Goal: Task Accomplishment & Management: Complete application form

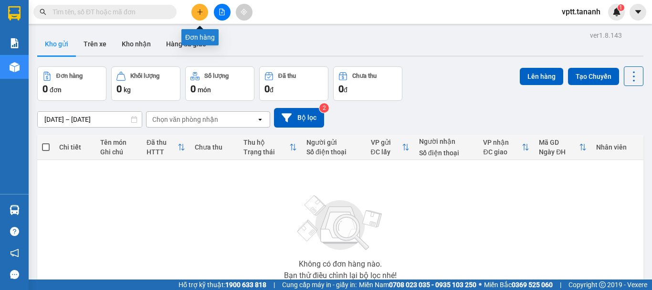
click at [199, 13] on icon "plus" at bounding box center [200, 12] width 7 height 7
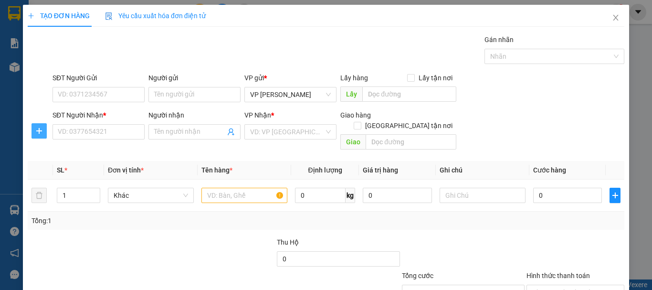
click at [40, 129] on icon "plus" at bounding box center [39, 131] width 8 height 8
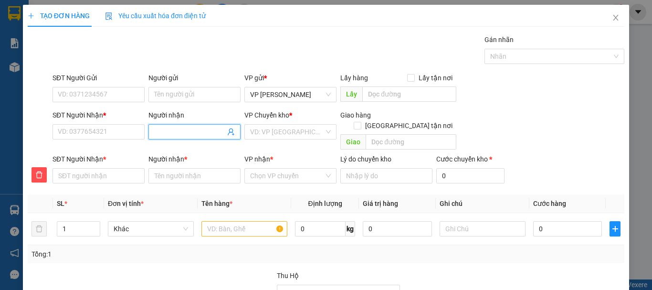
click at [164, 134] on input "Người nhận" at bounding box center [189, 131] width 71 height 10
type input "H"
type input "HA"
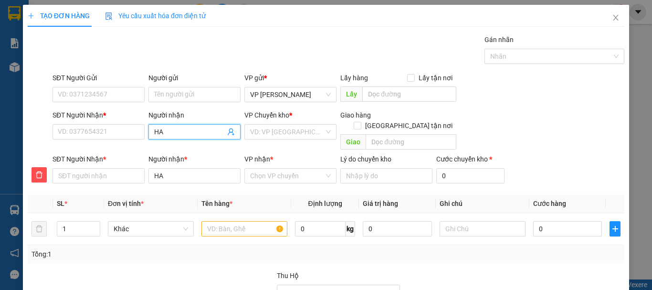
type input "HAN"
type input "HANH"
type input "HÀNH"
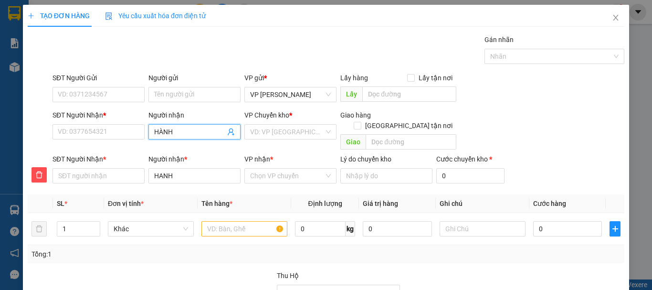
type input "HÀNH"
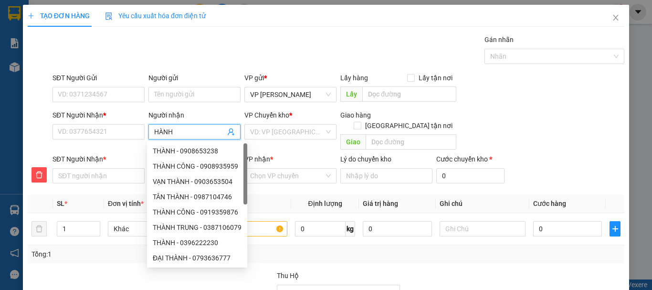
type input "HÀNH"
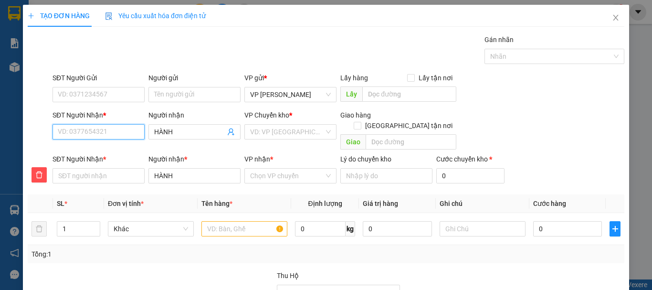
type input "0"
type input "03"
type input "034"
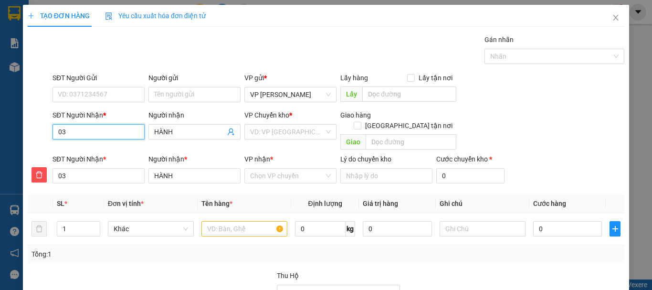
type input "034"
type input "0348"
type input "03487"
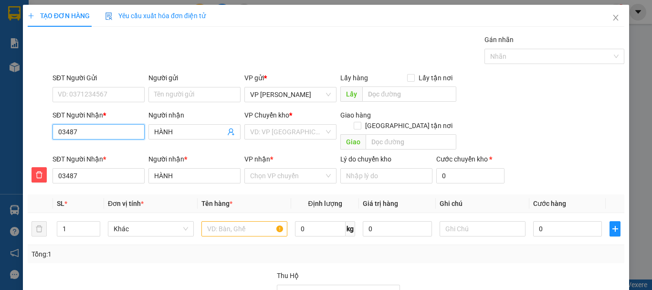
type input "034876"
type input "0348763"
type input "03487639"
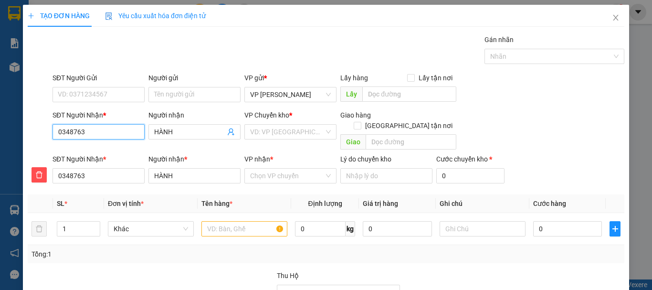
type input "03487639"
type input "034876395"
type input "0348763954"
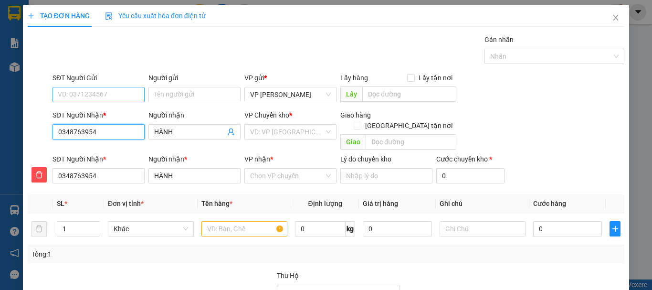
type input "0348763954"
click at [105, 96] on input "SĐT Người Gửi" at bounding box center [98, 94] width 92 height 15
type input "0902679664"
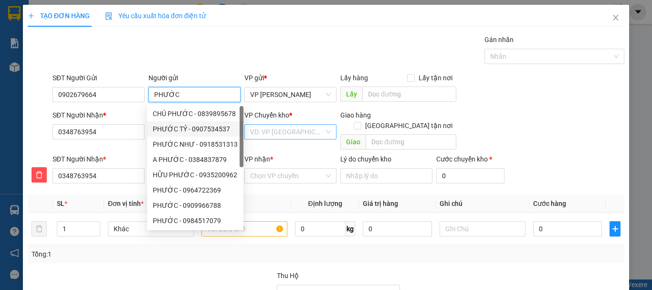
type input "PHƯỚC"
click at [291, 132] on input "search" at bounding box center [287, 132] width 74 height 14
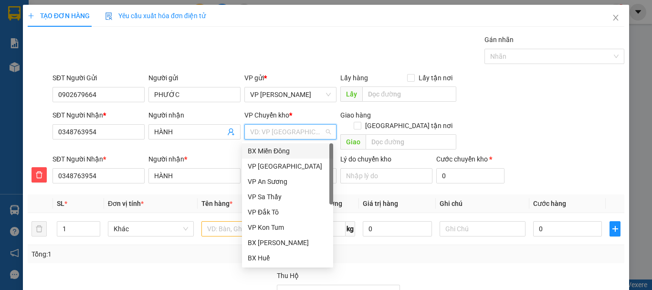
click at [287, 149] on div "BX Miền Đông" at bounding box center [288, 151] width 80 height 10
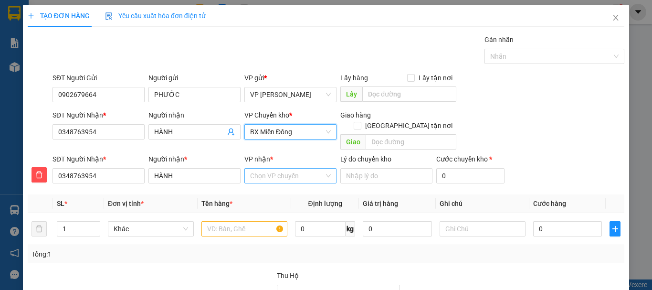
click at [281, 168] on input "VP nhận *" at bounding box center [287, 175] width 74 height 14
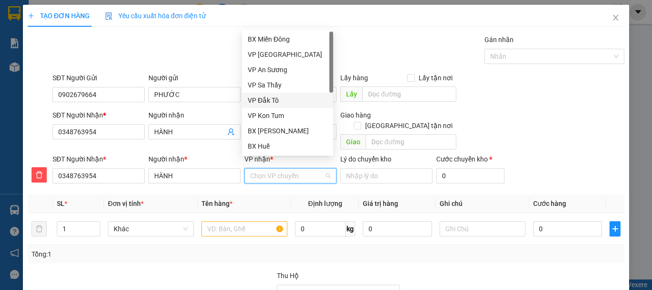
click at [274, 101] on div "VP Đắk Tô" at bounding box center [288, 100] width 80 height 10
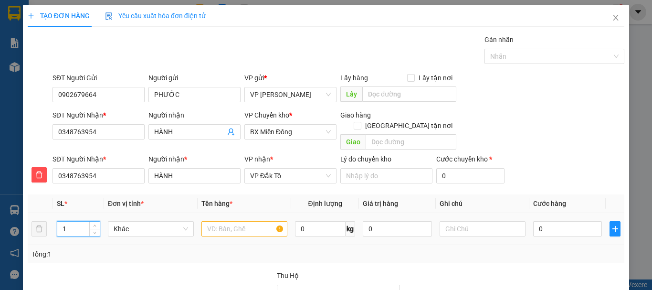
click at [68, 221] on input "1" at bounding box center [78, 228] width 42 height 14
drag, startPoint x: 66, startPoint y: 218, endPoint x: 28, endPoint y: 218, distance: 38.6
click at [28, 218] on tr "1 Khác 0 kg 0 0" at bounding box center [326, 229] width 596 height 32
type input "5"
click at [230, 221] on input "text" at bounding box center [244, 228] width 86 height 15
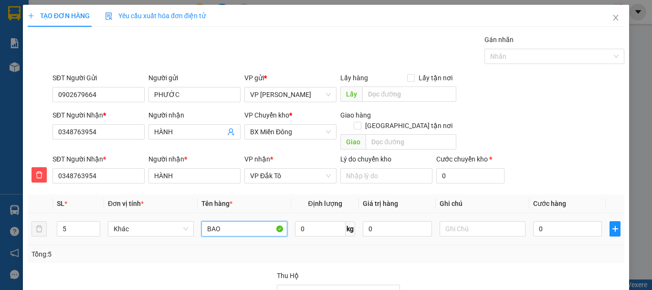
type input "BAO"
type input "LÔ 10 BAO"
type input "5"
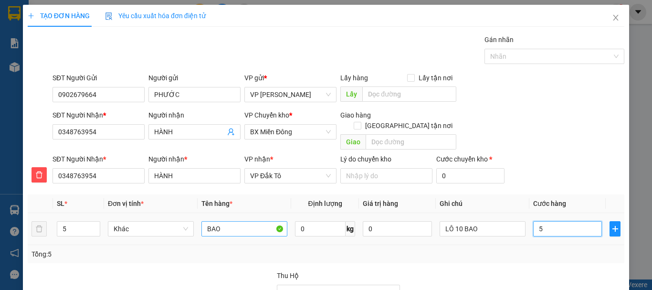
type input "50"
type input "500"
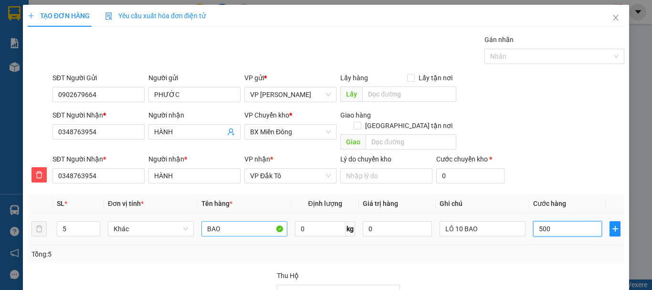
type input "500"
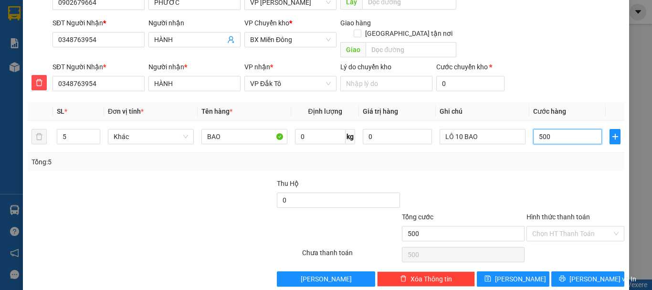
scroll to position [97, 0]
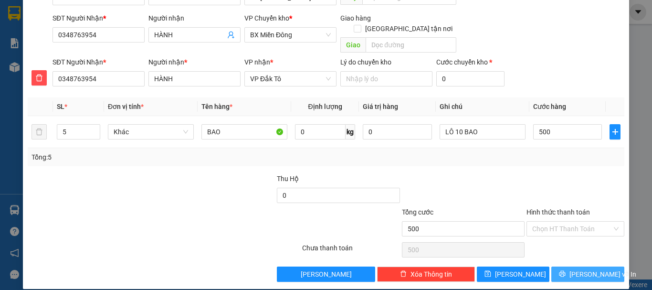
type input "500.000"
click at [564, 270] on span "printer" at bounding box center [562, 274] width 7 height 8
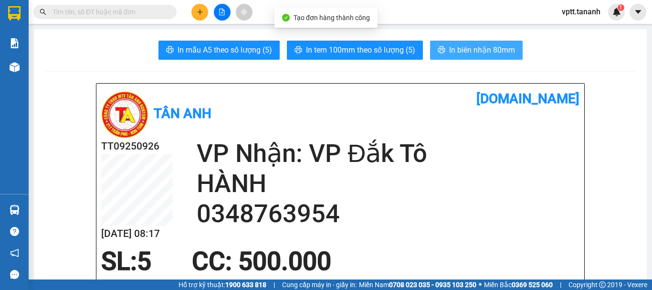
click at [449, 49] on span "In biên nhận 80mm" at bounding box center [482, 50] width 66 height 12
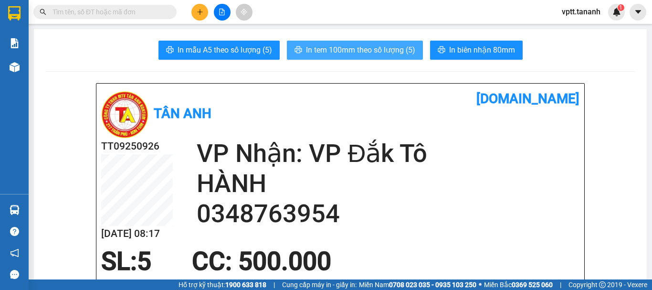
click at [367, 48] on span "In tem 100mm theo số lượng (5)" at bounding box center [360, 50] width 109 height 12
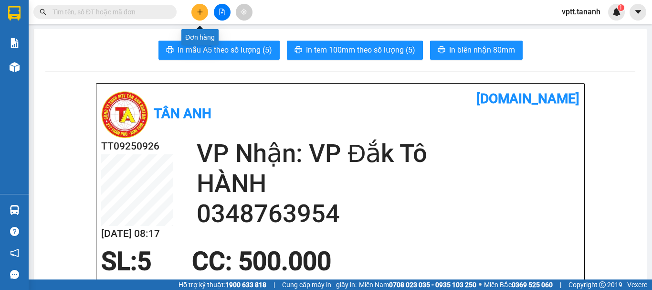
click at [197, 12] on icon "plus" at bounding box center [200, 12] width 7 height 7
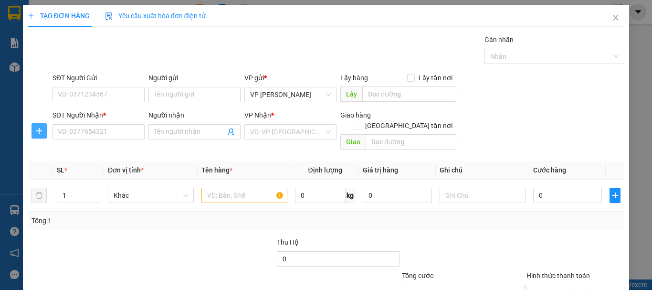
click at [42, 133] on icon "plus" at bounding box center [39, 131] width 8 height 8
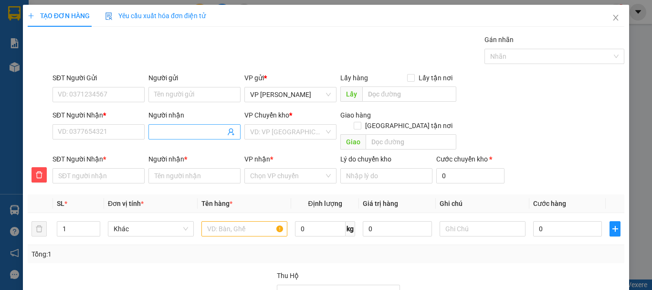
click at [176, 131] on input "Người nhận" at bounding box center [189, 131] width 71 height 10
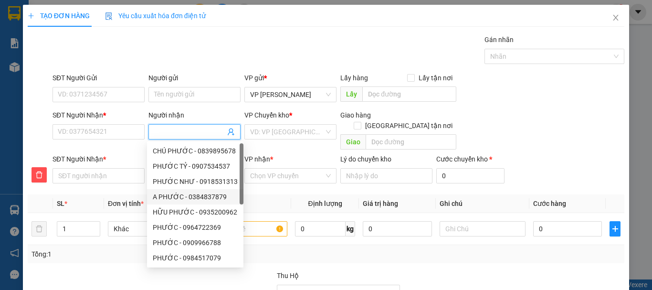
type input "H"
type input "HO"
type input "HÔ"
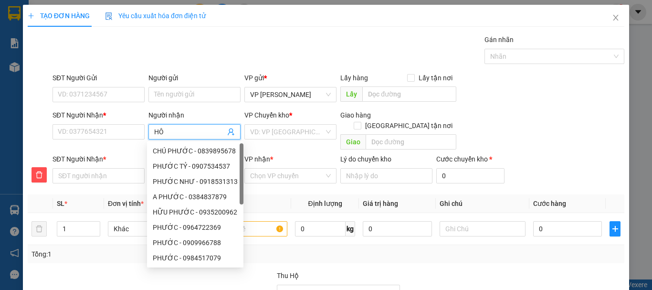
type input "HÔ"
type input "HÔN"
type input "HÔNG"
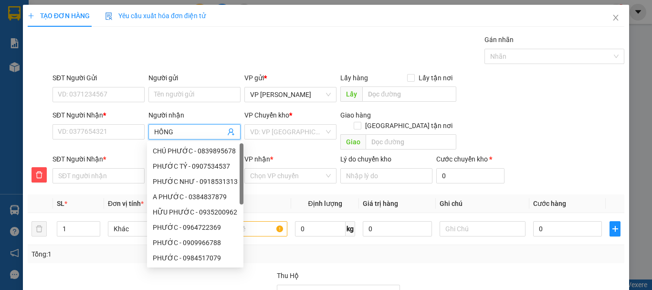
type input "HỒNG"
type input "[DEMOGRAPHIC_DATA] A"
type input "[DEMOGRAPHIC_DATA]"
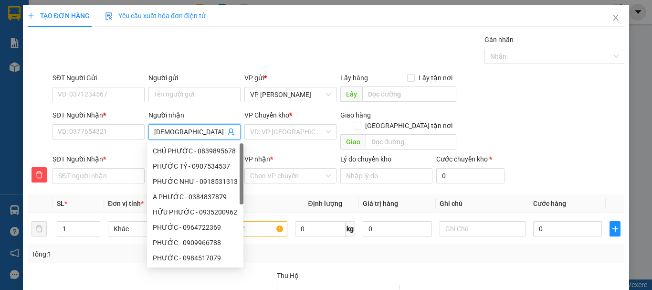
type input "[DEMOGRAPHIC_DATA]"
type input "[PERSON_NAME]"
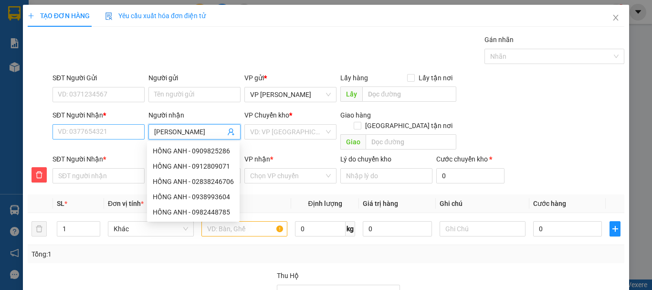
type input "[PERSON_NAME]"
click at [85, 132] on input "SĐT Người Nhận *" at bounding box center [98, 131] width 92 height 15
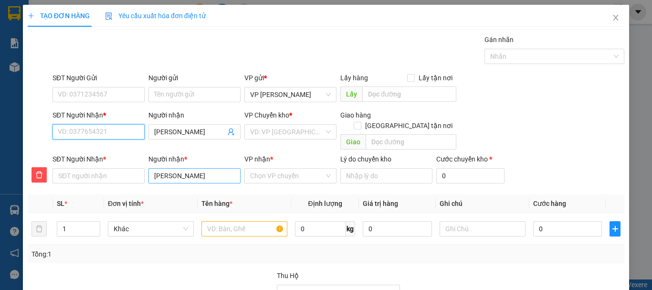
type input "0"
type input "09"
type input "098"
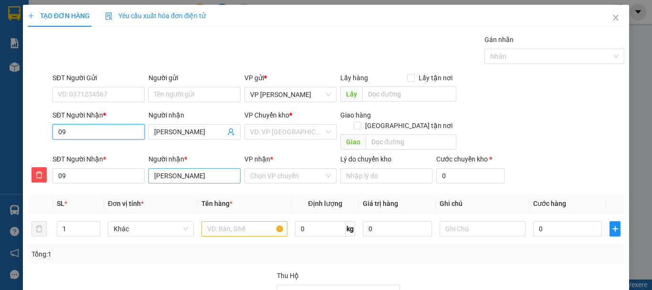
type input "098"
type input "0982"
type input "09824"
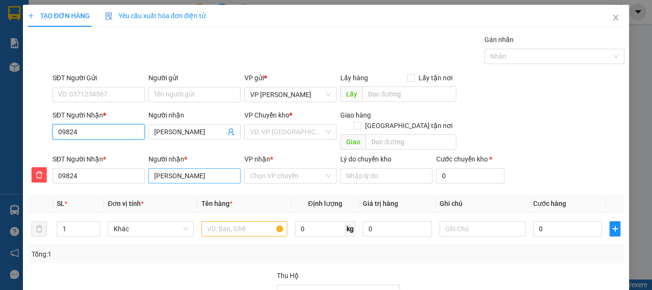
type input "098244"
type input "0982448"
type input "09824487"
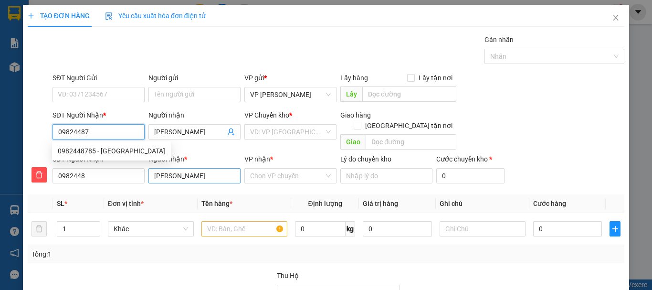
type input "09824487"
type input "098244878"
type input "0982448785"
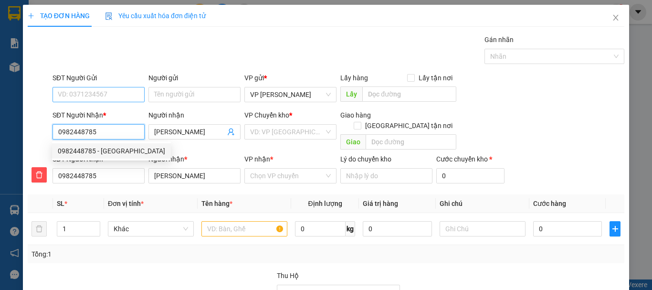
type input "0982448785"
click at [104, 95] on input "SĐT Người Gửi" at bounding box center [98, 94] width 92 height 15
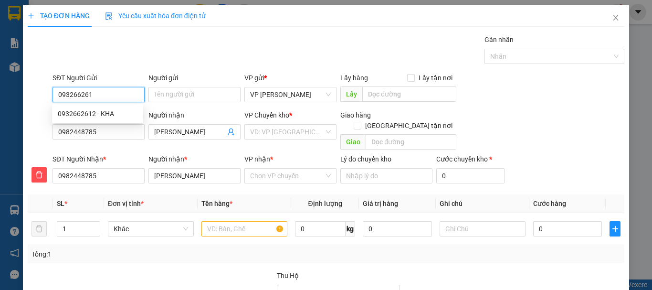
type input "0932662612"
click at [76, 112] on div "0932662612 - KHA" at bounding box center [98, 113] width 80 height 10
type input "KHA"
type input "100.000"
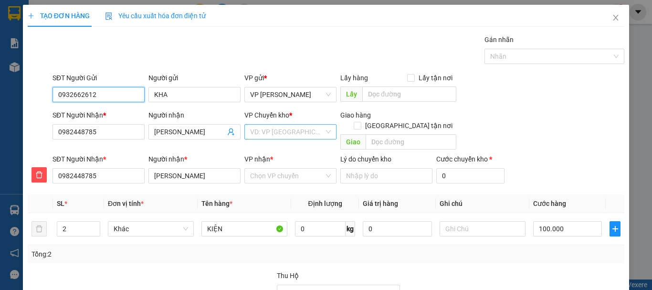
type input "0932662612"
click at [269, 133] on input "search" at bounding box center [287, 132] width 74 height 14
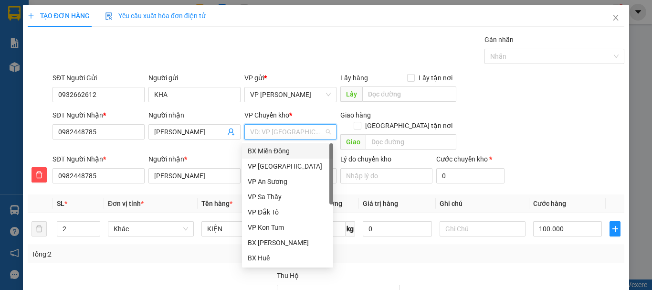
click at [272, 149] on div "BX Miền Đông" at bounding box center [288, 151] width 80 height 10
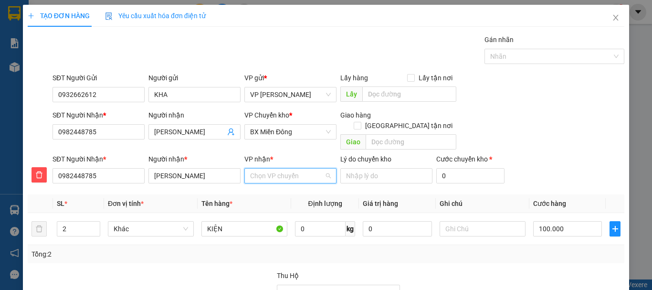
click at [276, 168] on input "VP nhận *" at bounding box center [287, 175] width 74 height 14
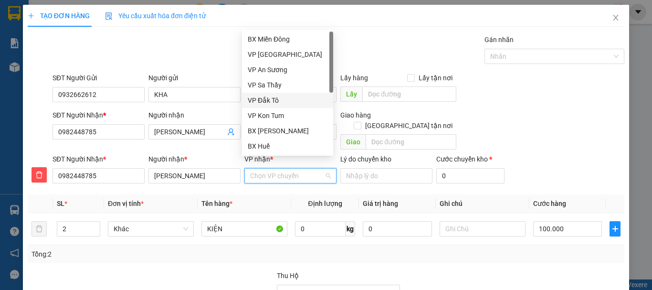
click at [271, 99] on div "VP Đắk Tô" at bounding box center [288, 100] width 80 height 10
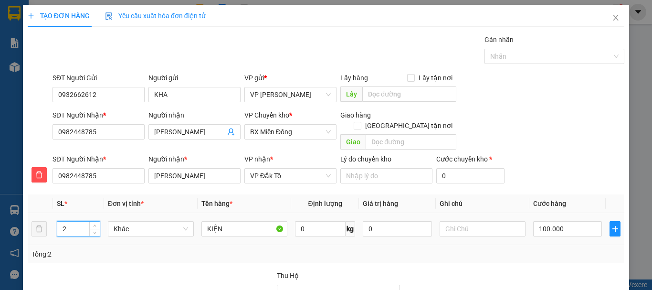
drag, startPoint x: 68, startPoint y: 218, endPoint x: 73, endPoint y: 218, distance: 4.8
click at [73, 221] on input "2" at bounding box center [78, 228] width 42 height 14
type input "1"
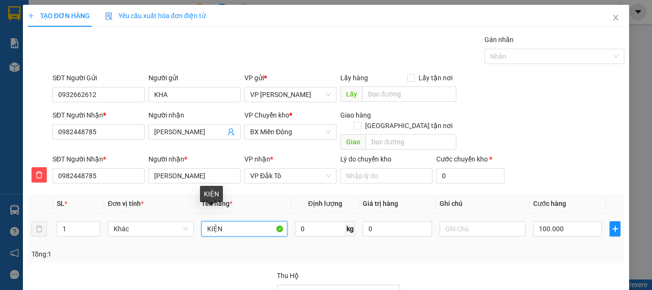
drag, startPoint x: 203, startPoint y: 213, endPoint x: 221, endPoint y: 218, distance: 18.2
click at [221, 221] on input "KIỆN" at bounding box center [244, 228] width 86 height 15
type input "TG"
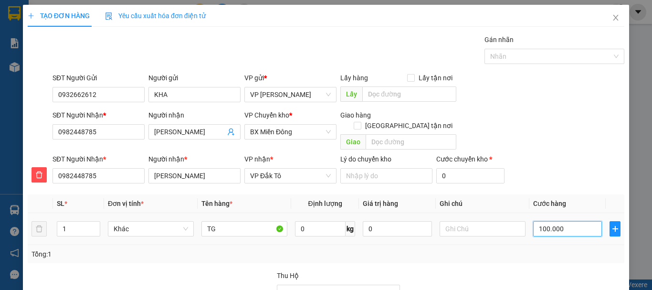
click at [544, 221] on input "100.000" at bounding box center [567, 228] width 69 height 15
type input "5"
type input "50"
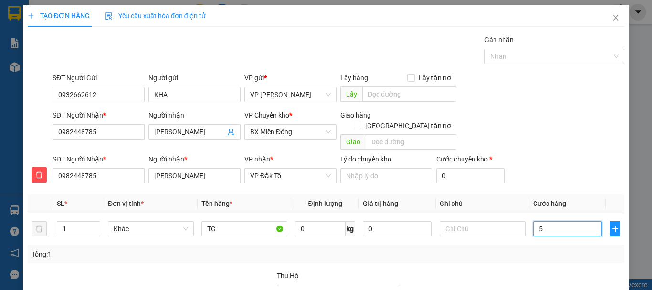
type input "50"
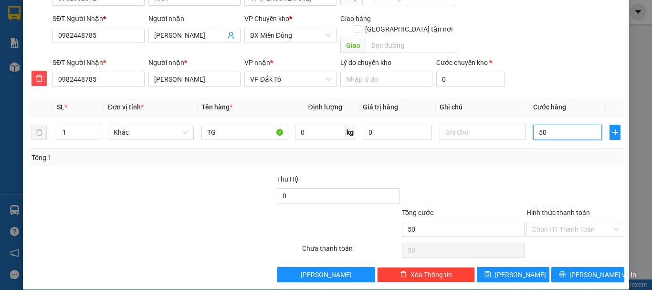
scroll to position [97, 0]
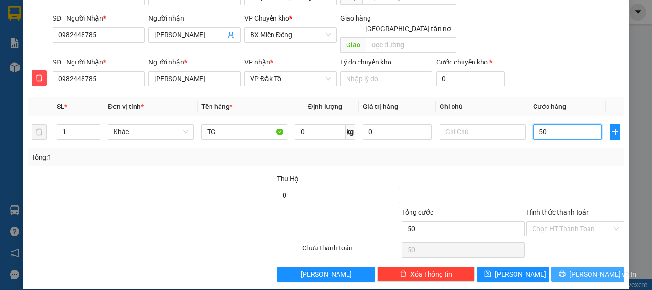
type input "50"
type input "50.000"
click at [586, 269] on span "[PERSON_NAME] và In" at bounding box center [602, 274] width 67 height 10
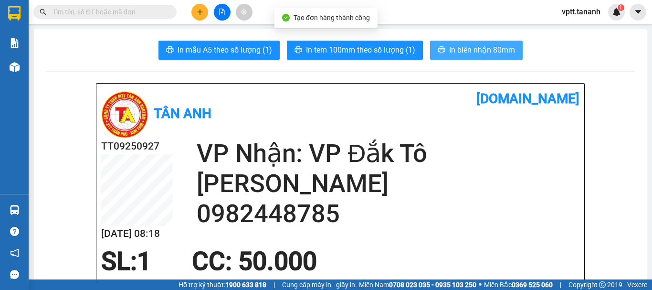
click at [462, 46] on span "In biên nhận 80mm" at bounding box center [482, 50] width 66 height 12
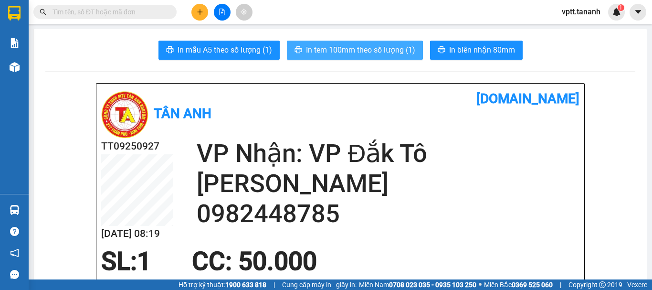
click at [374, 52] on span "In tem 100mm theo số lượng (1)" at bounding box center [360, 50] width 109 height 12
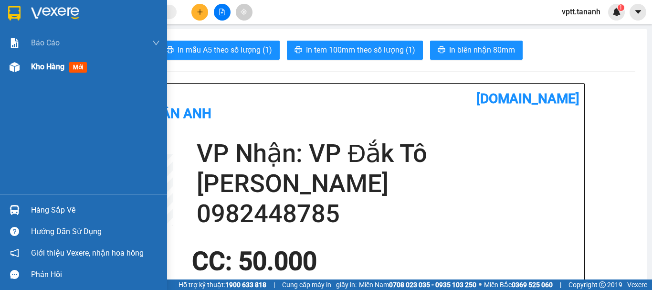
click at [42, 65] on span "Kho hàng" at bounding box center [47, 66] width 33 height 9
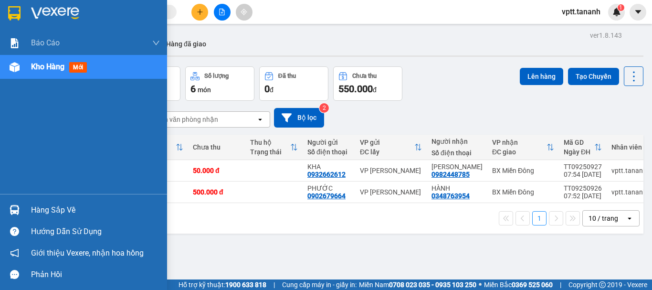
click at [32, 67] on span "Kho hàng" at bounding box center [47, 66] width 33 height 9
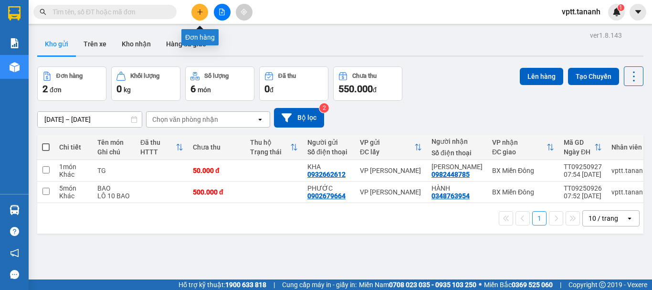
click at [199, 11] on icon "plus" at bounding box center [200, 12] width 7 height 7
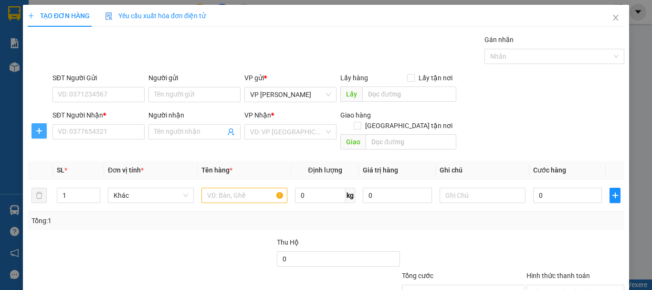
click at [42, 132] on icon "plus" at bounding box center [39, 131] width 8 height 8
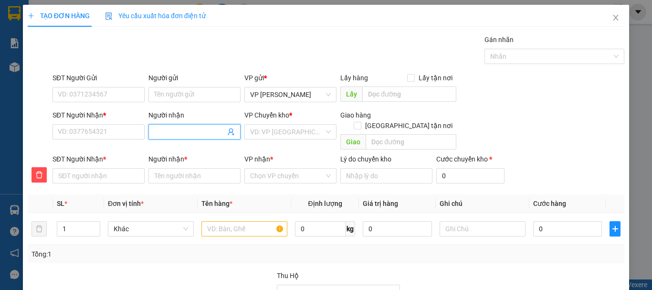
click at [199, 133] on input "Người nhận" at bounding box center [189, 131] width 71 height 10
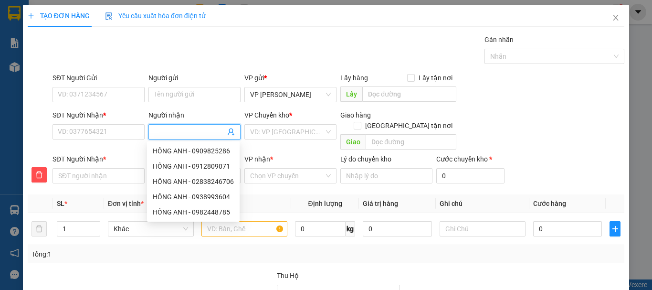
type input "T"
type input "TU"
type input "TUA"
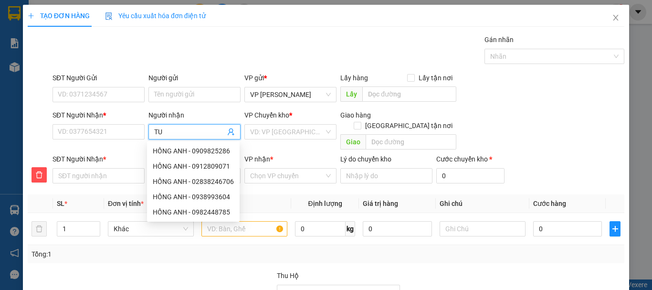
type input "TUA"
type input "TUÂ"
type input "TUÂN"
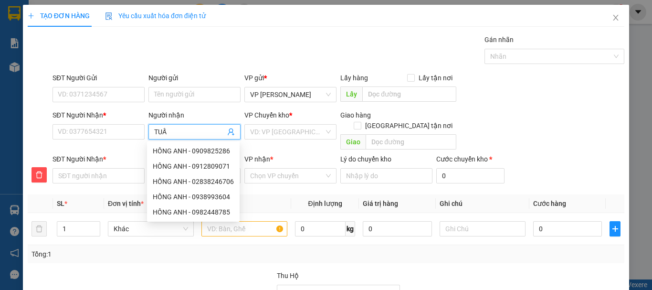
type input "TUẤN"
type input "TUẤN D"
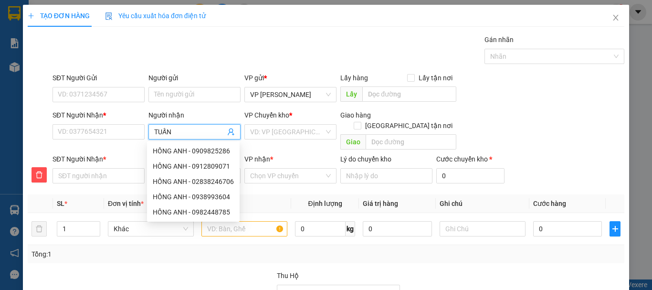
type input "TUẤN D"
type input "TUẤN DU"
type input "TUẤN DUN"
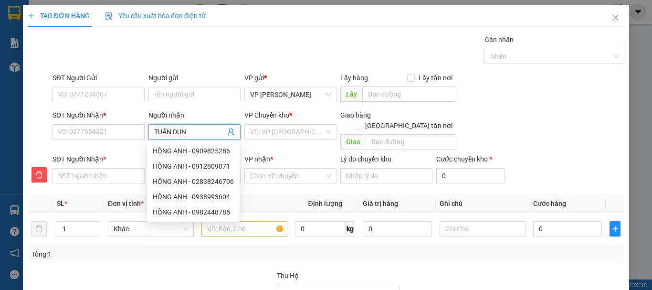
type input "TUẤN DUNG"
type input "TUẤN DŨNG"
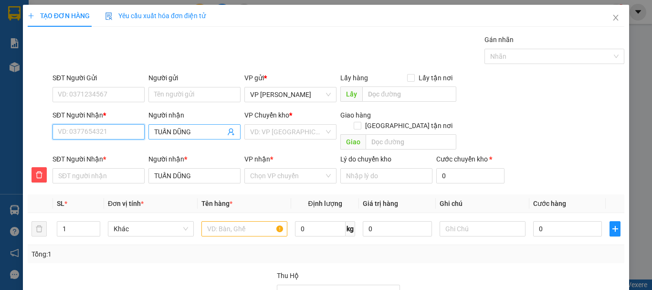
type input "0"
type input "09"
type input "090"
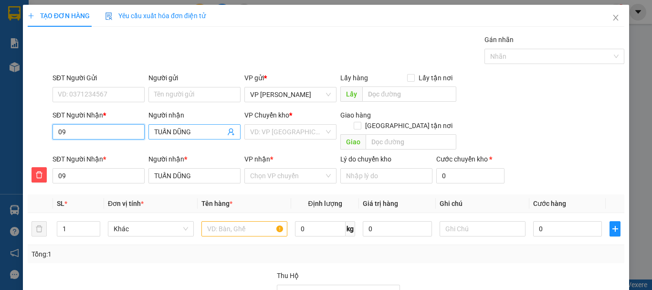
type input "090"
type input "0905"
type input "09055"
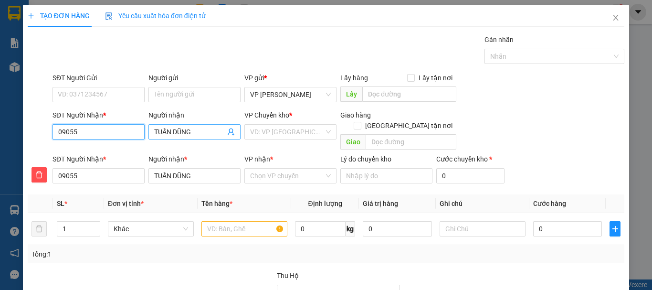
type input "090552"
type input "0905528"
type input "090552"
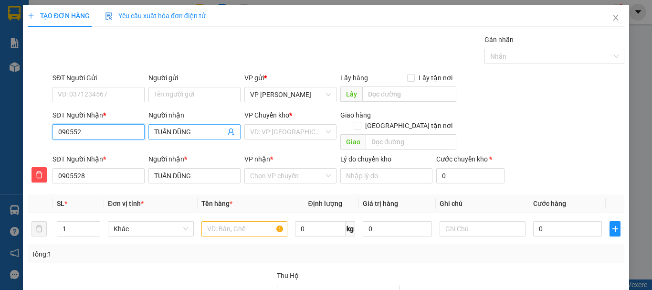
type input "090552"
type input "09055"
type input "0905"
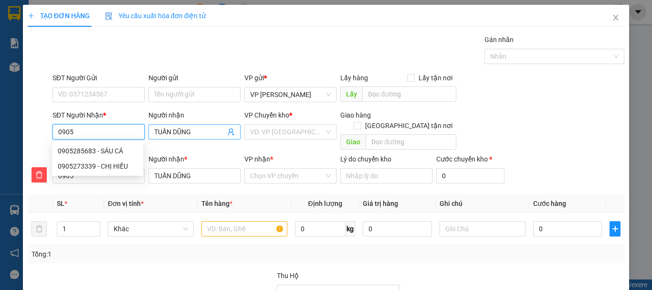
type input "09052"
type input "090528"
type input "0905286"
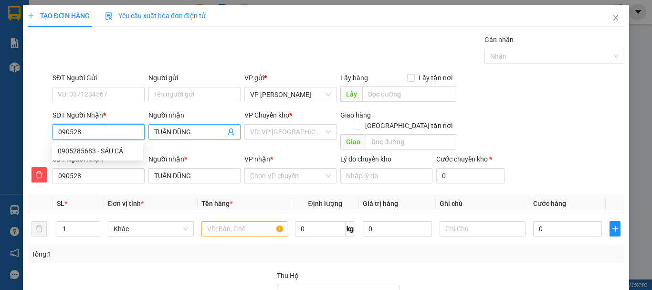
type input "0905286"
type input "09052867"
type input "090528678"
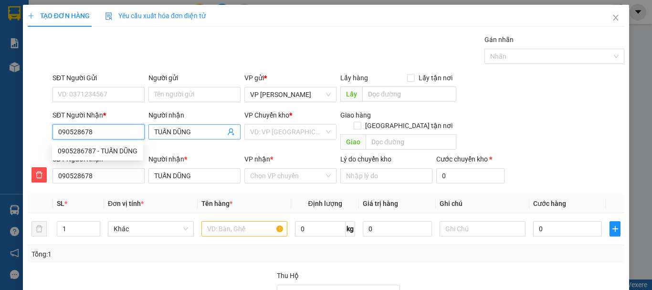
type input "0905286787"
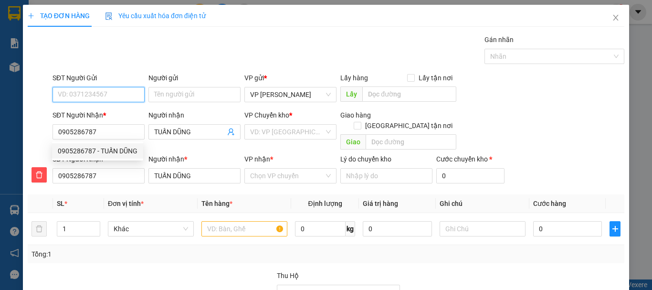
click at [90, 94] on input "SĐT Người Gửi" at bounding box center [98, 94] width 92 height 15
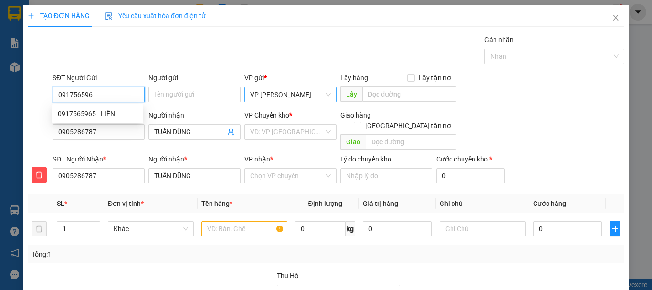
type input "0917565965"
click at [94, 114] on div "0917565965 - LIÊN" at bounding box center [98, 113] width 80 height 10
type input "LIÊN"
type input "80.000"
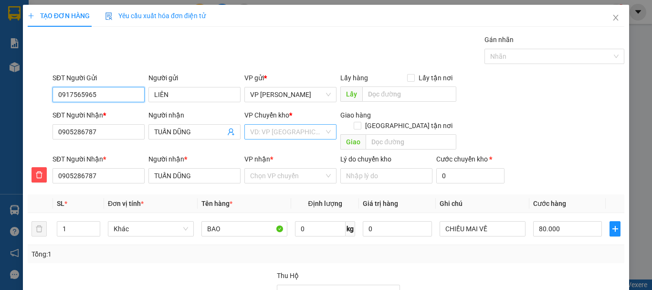
type input "0917565965"
click at [273, 135] on input "search" at bounding box center [287, 132] width 74 height 14
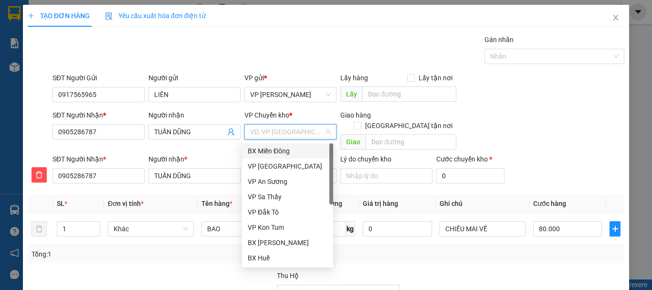
click at [275, 149] on div "BX Miền Đông" at bounding box center [288, 151] width 80 height 10
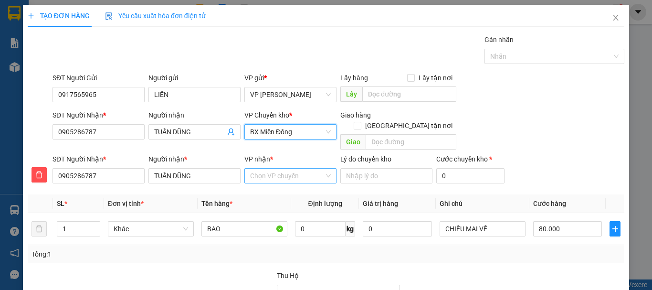
click at [271, 168] on input "VP nhận *" at bounding box center [287, 175] width 74 height 14
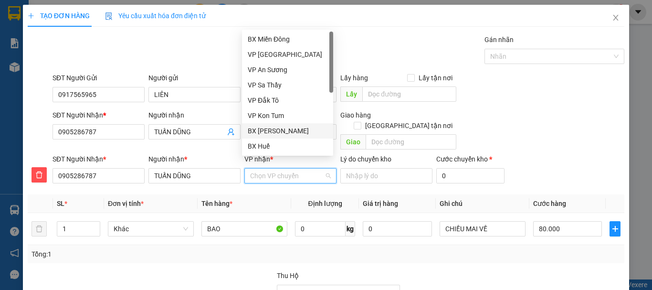
click at [280, 130] on div "BX [PERSON_NAME]" at bounding box center [288, 130] width 80 height 10
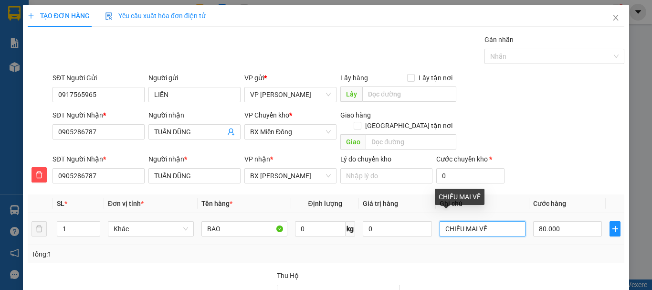
drag, startPoint x: 484, startPoint y: 217, endPoint x: 428, endPoint y: 219, distance: 55.4
click at [428, 219] on tr "1 Khác BAO 0 kg 0 CHIỀU MAI VỀ 80.000" at bounding box center [326, 229] width 596 height 32
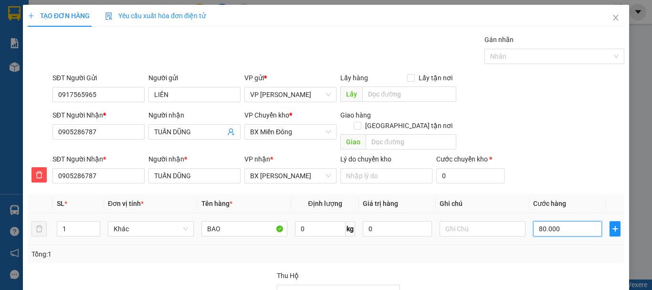
type input "5"
type input "50"
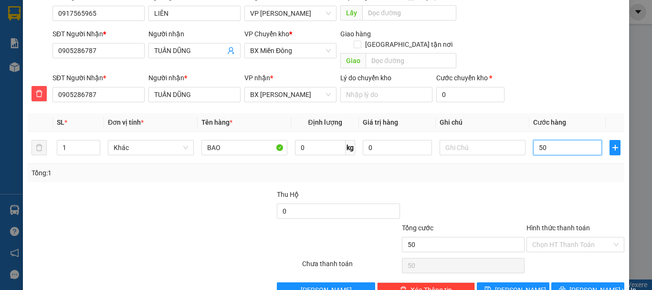
scroll to position [97, 0]
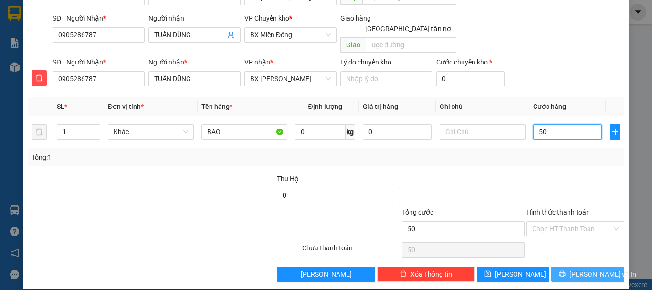
type input "50"
type input "50.000"
click at [592, 269] on span "[PERSON_NAME] và In" at bounding box center [602, 274] width 67 height 10
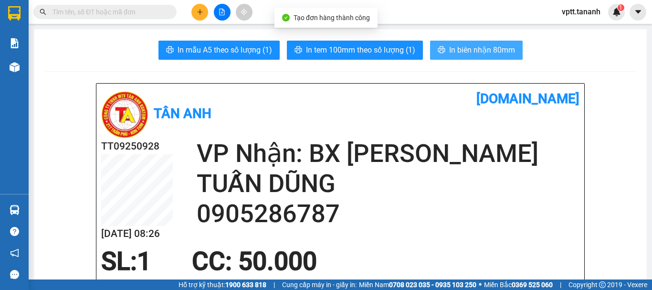
click at [475, 47] on span "In biên nhận 80mm" at bounding box center [482, 50] width 66 height 12
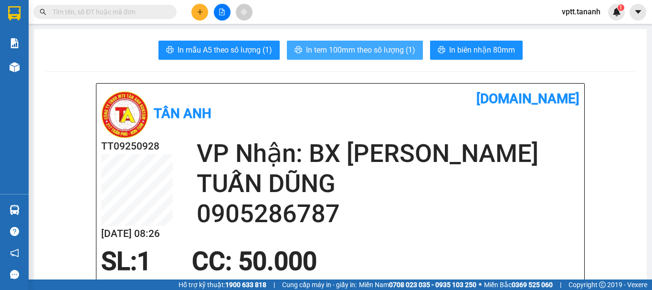
click at [370, 48] on span "In tem 100mm theo số lượng (1)" at bounding box center [360, 50] width 109 height 12
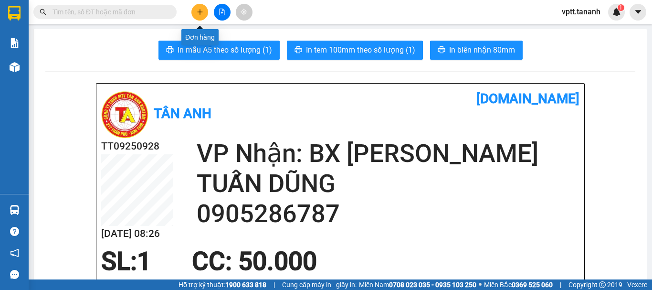
click at [198, 15] on icon "plus" at bounding box center [200, 12] width 7 height 7
